Goal: Check status: Check status

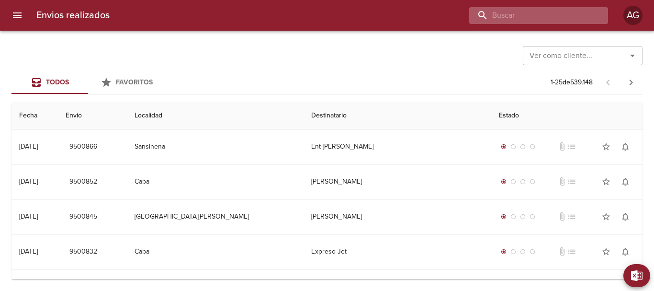
click at [533, 13] on input "buscar" at bounding box center [530, 15] width 123 height 17
paste input "[PERSON_NAME] [PERSON_NAME]"
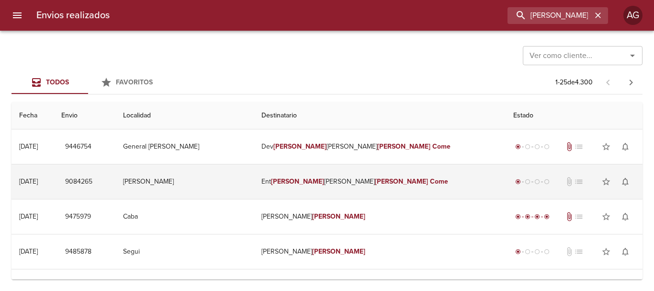
click at [343, 187] on td "Ent [PERSON_NAME] Come" at bounding box center [380, 181] width 252 height 34
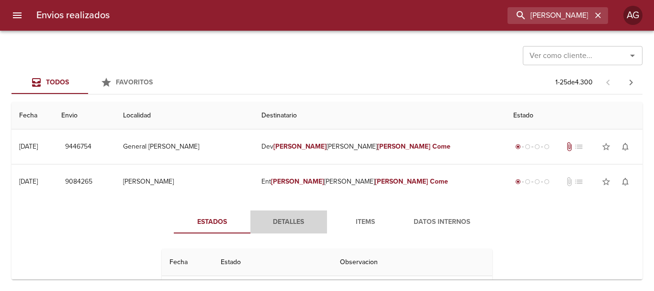
click at [286, 224] on span "Detalles" at bounding box center [288, 222] width 65 height 12
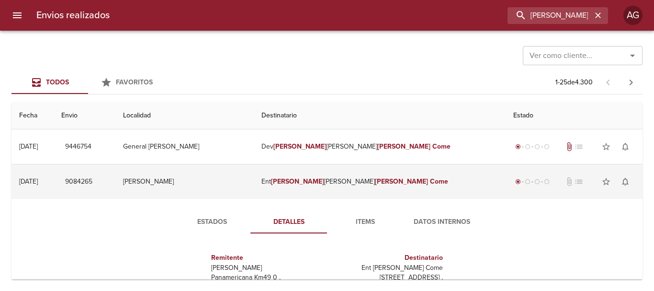
click at [295, 182] on td "Ent [PERSON_NAME] Come" at bounding box center [380, 181] width 252 height 34
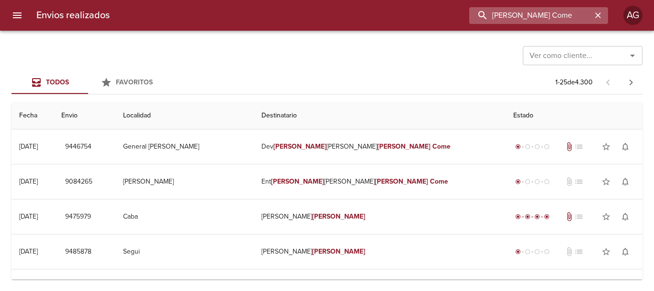
drag, startPoint x: 582, startPoint y: 15, endPoint x: 538, endPoint y: 17, distance: 44.1
click at [538, 17] on input "[PERSON_NAME] Come" at bounding box center [530, 15] width 123 height 17
drag, startPoint x: 545, startPoint y: 15, endPoint x: 521, endPoint y: 14, distance: 24.0
click at [521, 14] on input "[PERSON_NAME] Come" at bounding box center [530, 15] width 123 height 17
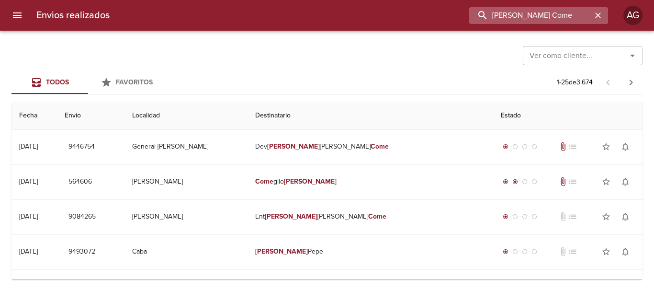
click at [511, 18] on input "[PERSON_NAME] Come" at bounding box center [530, 15] width 123 height 17
click at [511, 18] on input "9084265" at bounding box center [530, 15] width 123 height 17
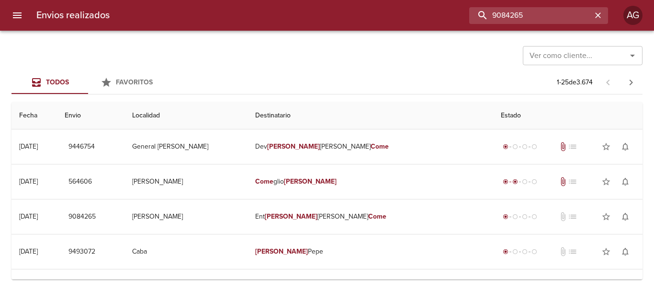
type input "9084265"
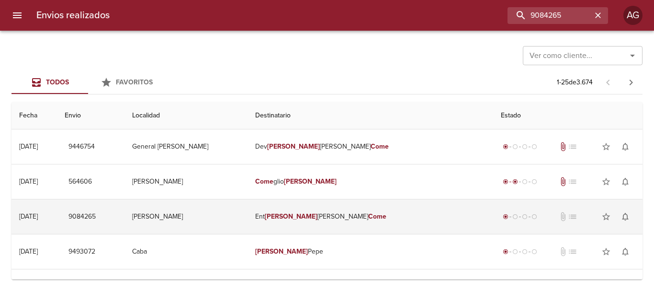
click at [306, 220] on td "Ent [PERSON_NAME] Come" at bounding box center [371, 216] width 246 height 34
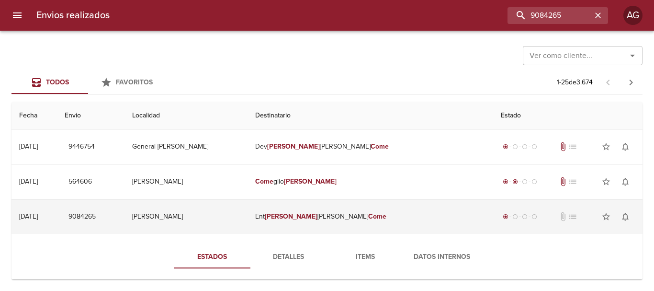
click at [339, 221] on td "Ent [PERSON_NAME] Come" at bounding box center [371, 216] width 246 height 34
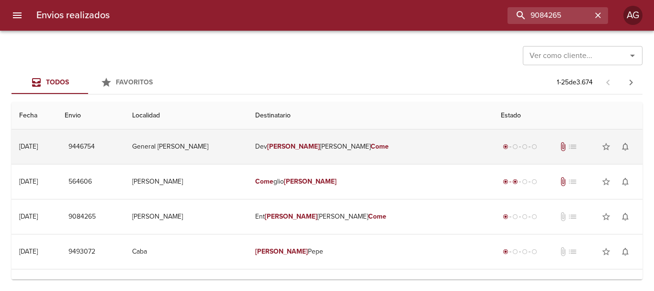
click at [334, 144] on td "Dev [PERSON_NAME] Come" at bounding box center [371, 146] width 246 height 34
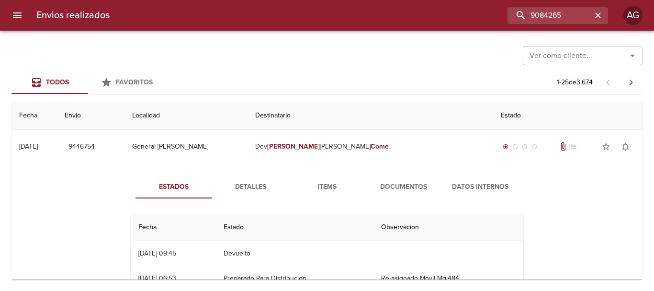
click at [400, 187] on span "Documentos" at bounding box center [403, 187] width 65 height 12
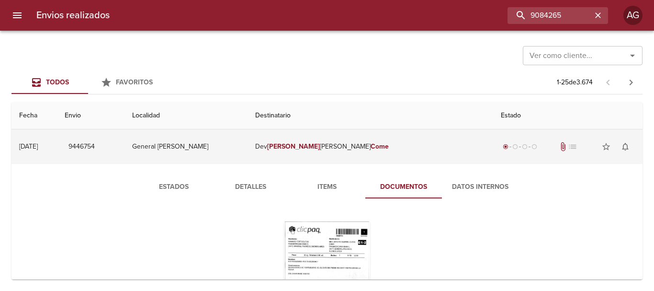
click at [283, 161] on td "Dev [PERSON_NAME] Come" at bounding box center [371, 146] width 246 height 34
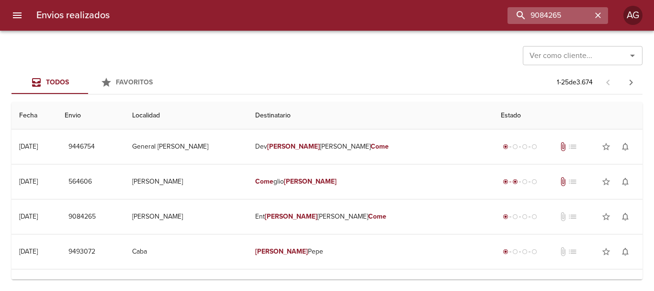
click at [599, 17] on icon "button" at bounding box center [598, 15] width 6 height 6
